Goal: Find specific page/section: Find specific page/section

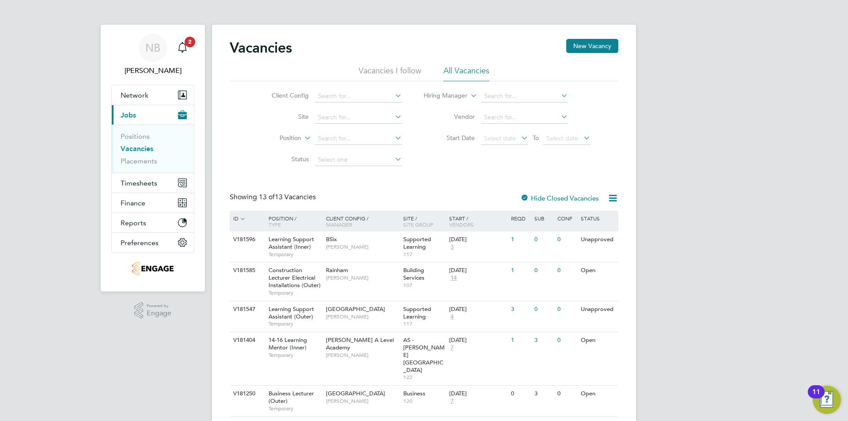
scroll to position [1, 0]
click at [185, 44] on app-badge "3" at bounding box center [190, 40] width 11 height 8
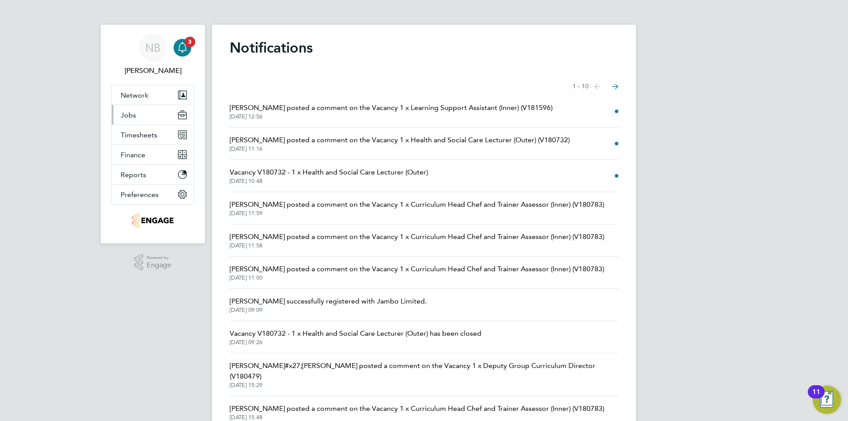
click at [154, 114] on button "Jobs" at bounding box center [153, 114] width 82 height 19
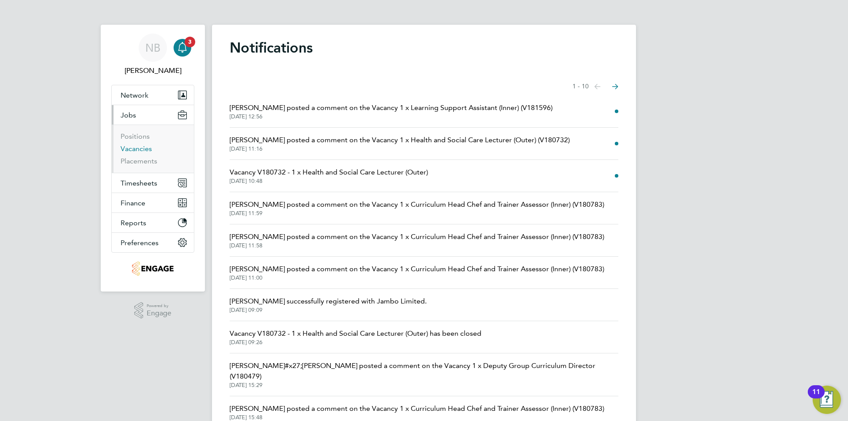
click at [128, 152] on link "Vacancies" at bounding box center [136, 148] width 31 height 8
